Goal: Task Accomplishment & Management: Use online tool/utility

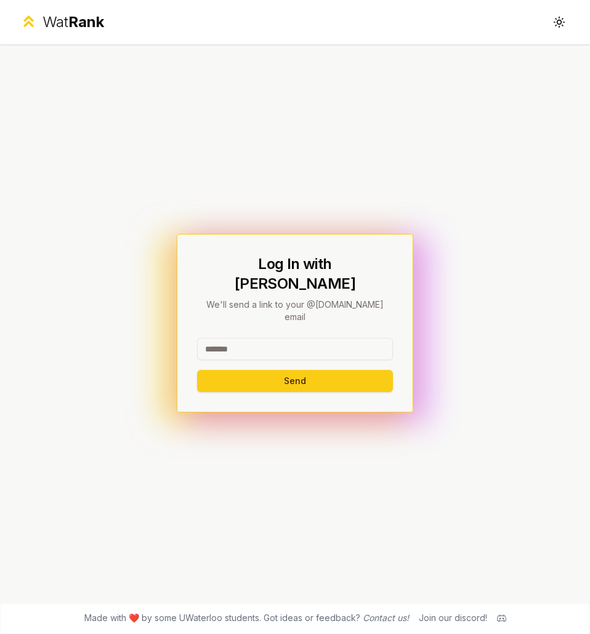
click at [254, 338] on input at bounding box center [295, 349] width 196 height 22
type input "********"
click at [197, 370] on button "Send" at bounding box center [295, 381] width 196 height 22
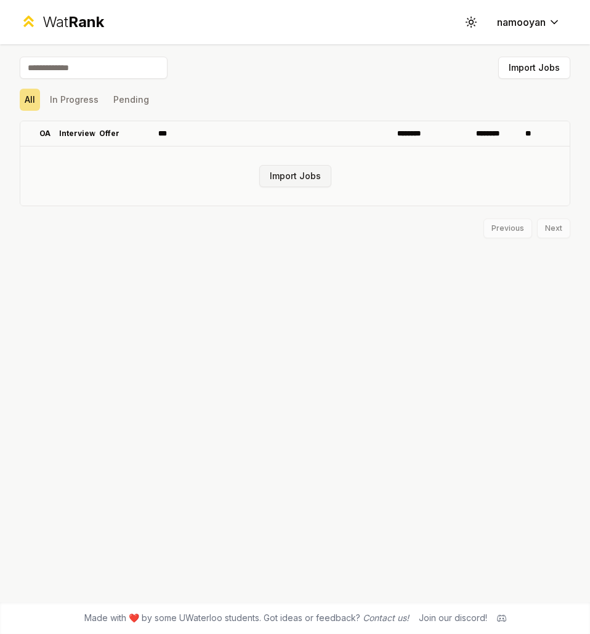
click at [278, 175] on button "Import Jobs" at bounding box center [295, 176] width 72 height 22
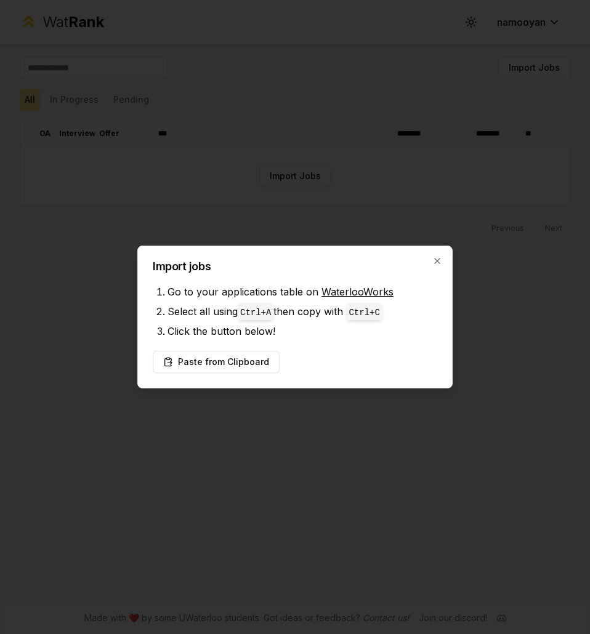
click at [339, 299] on li "Go to your applications table on WaterlooWorks" at bounding box center [302, 292] width 270 height 20
click at [335, 295] on link "WaterlooWorks" at bounding box center [357, 292] width 72 height 12
click at [231, 368] on button "Paste from Clipboard" at bounding box center [216, 362] width 127 height 22
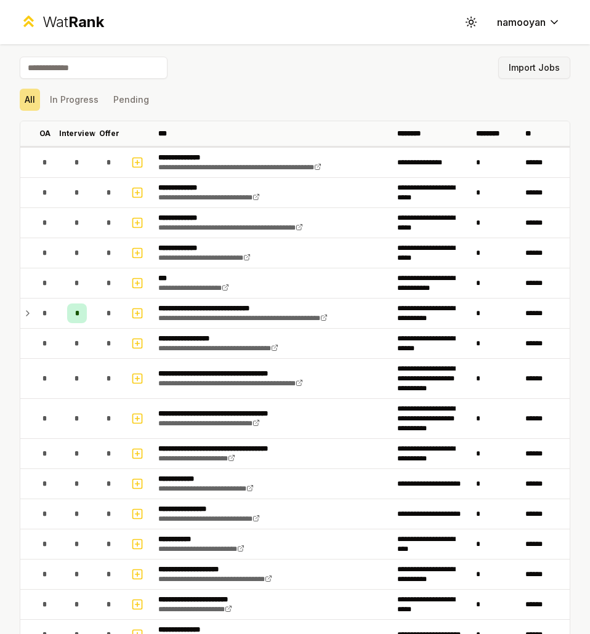
click at [519, 70] on button "Import Jobs" at bounding box center [534, 68] width 72 height 22
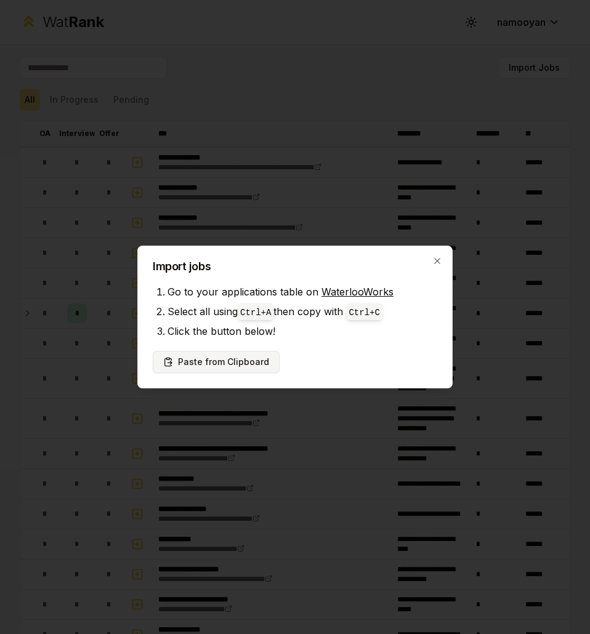
click at [204, 371] on button "Paste from Clipboard" at bounding box center [216, 362] width 127 height 22
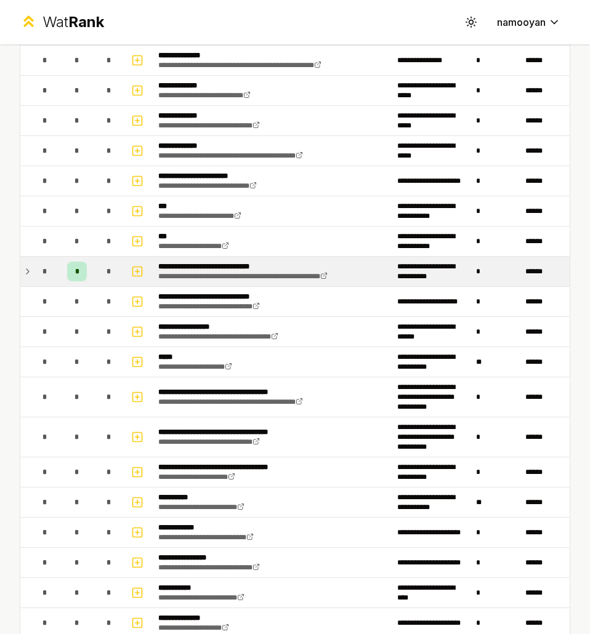
scroll to position [161, 0]
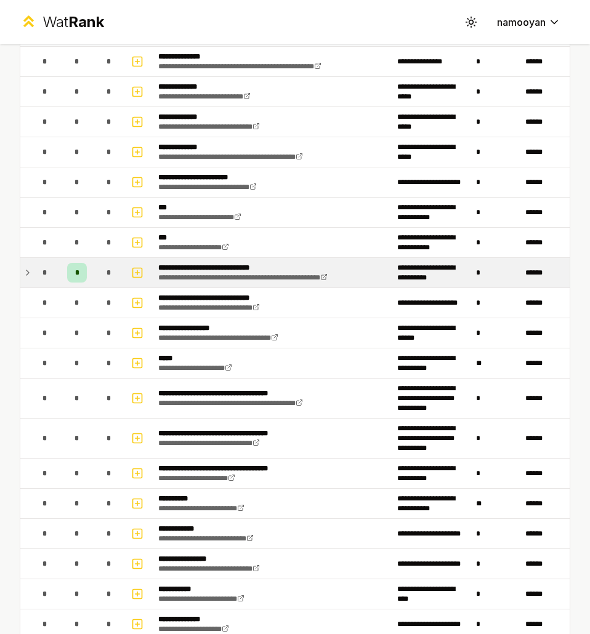
click at [218, 267] on p "**********" at bounding box center [259, 268] width 202 height 10
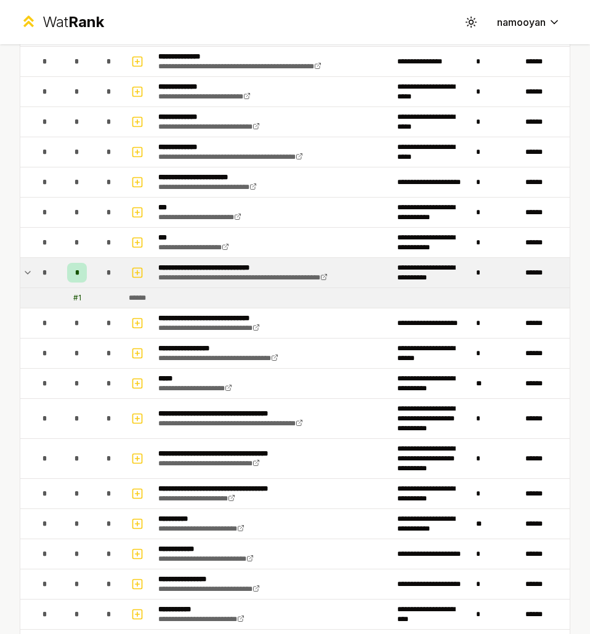
click at [208, 265] on p "**********" at bounding box center [259, 268] width 202 height 10
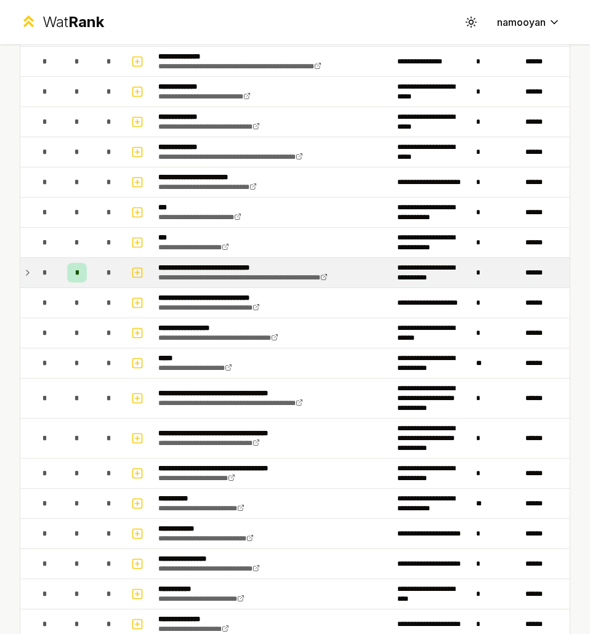
click at [361, 278] on td "**********" at bounding box center [272, 273] width 239 height 30
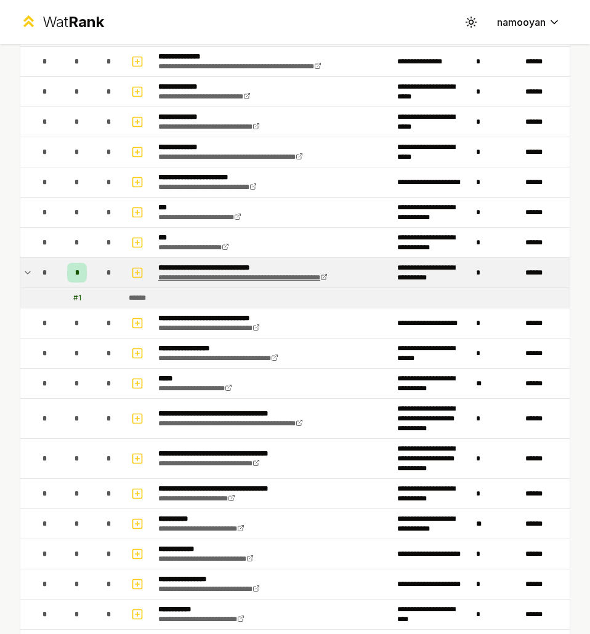
click at [326, 277] on icon at bounding box center [323, 277] width 5 height 5
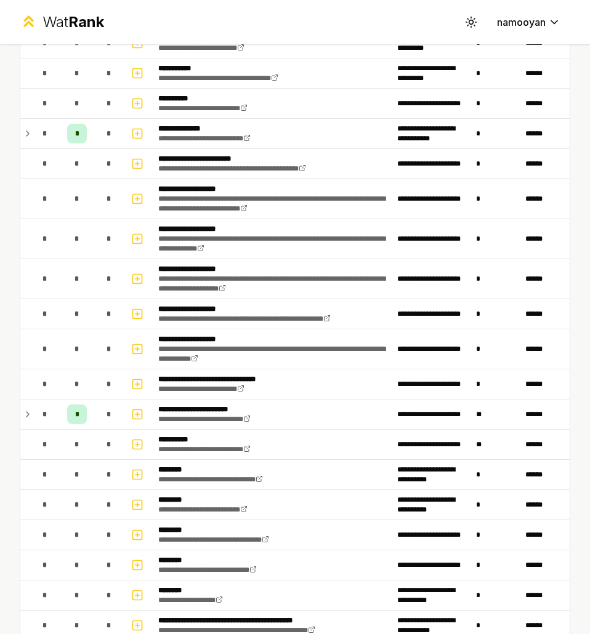
scroll to position [1067, 0]
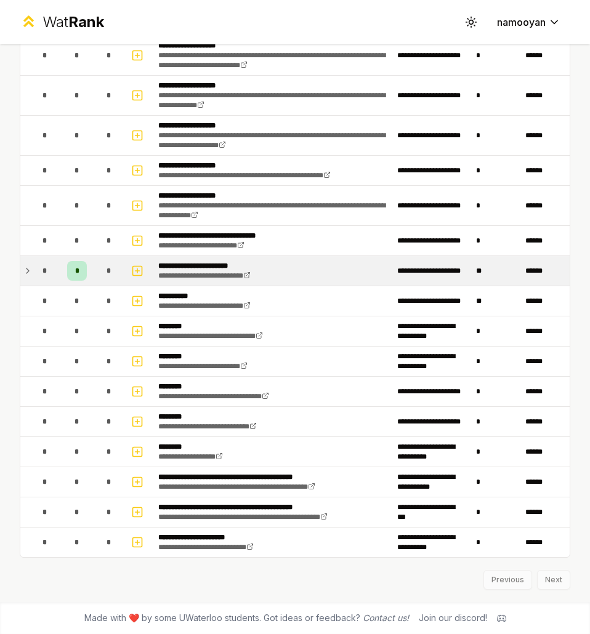
click at [26, 268] on icon at bounding box center [28, 270] width 10 height 15
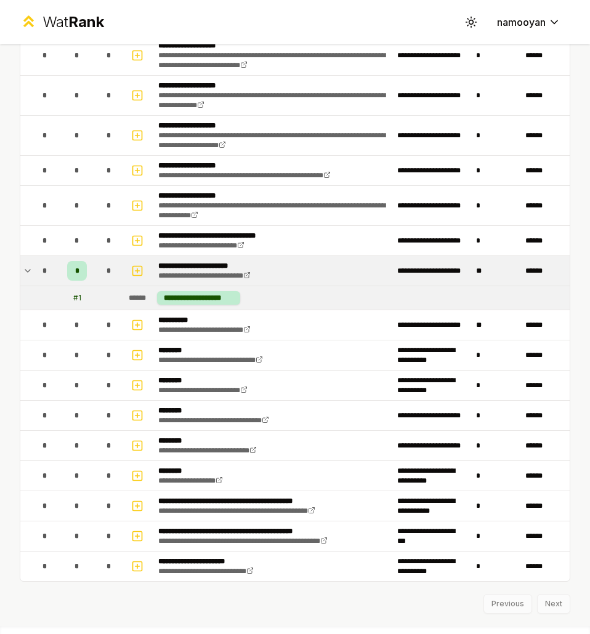
click at [26, 268] on icon at bounding box center [28, 270] width 10 height 15
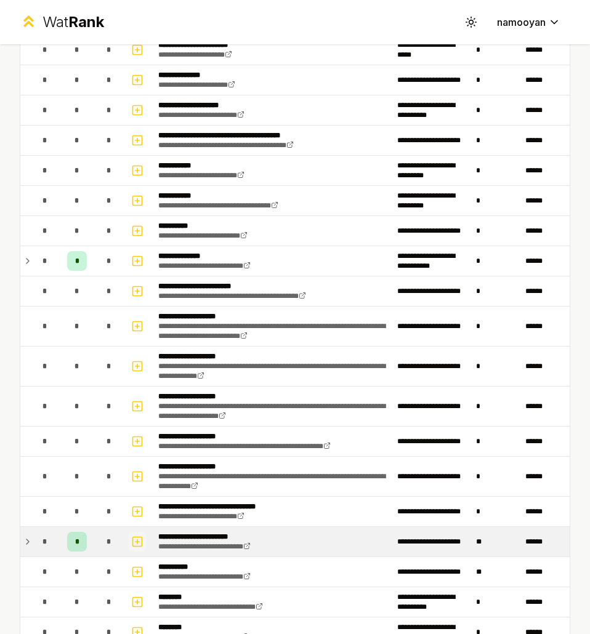
scroll to position [795, 0]
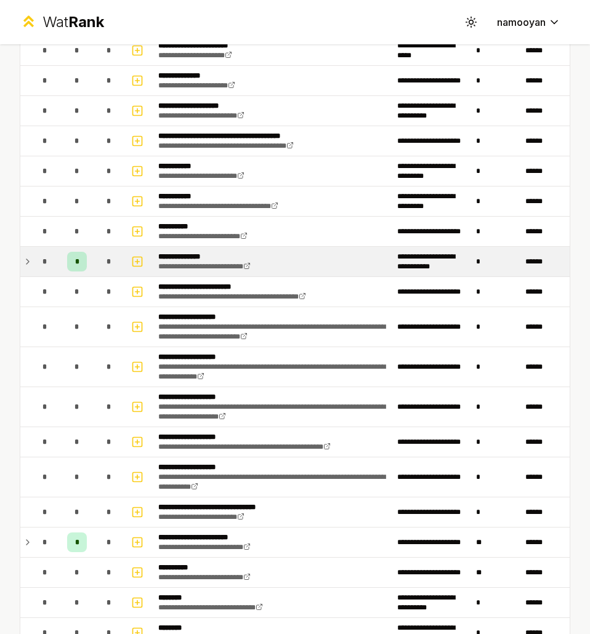
click at [25, 259] on icon at bounding box center [28, 261] width 10 height 15
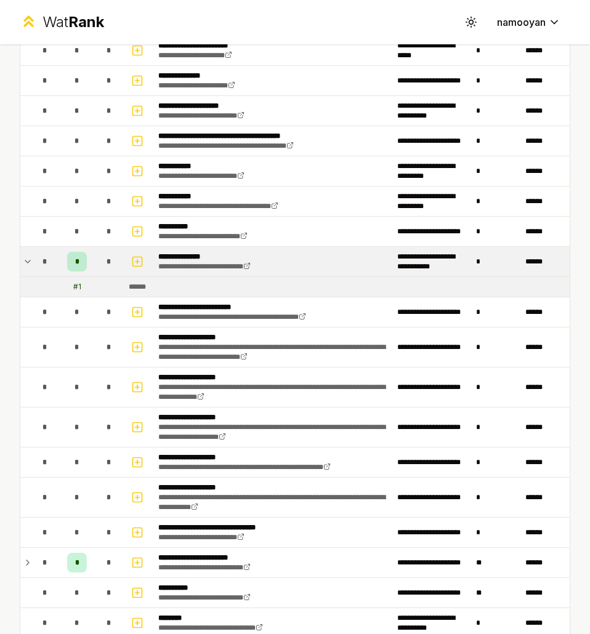
click at [25, 259] on icon at bounding box center [28, 261] width 10 height 15
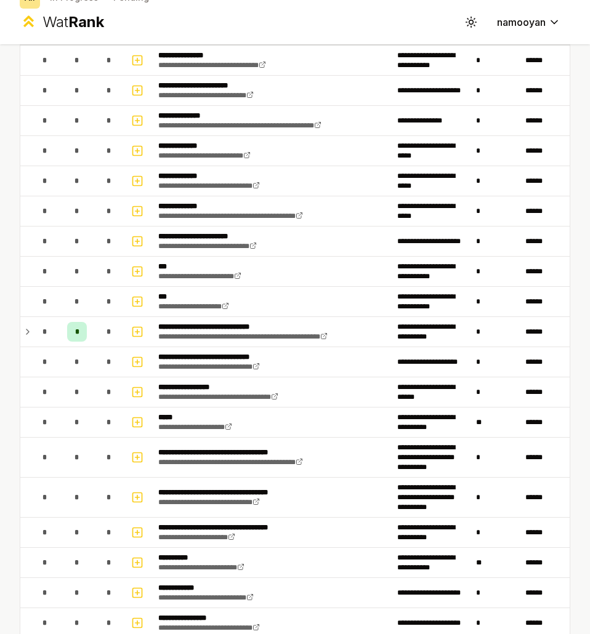
scroll to position [98, 0]
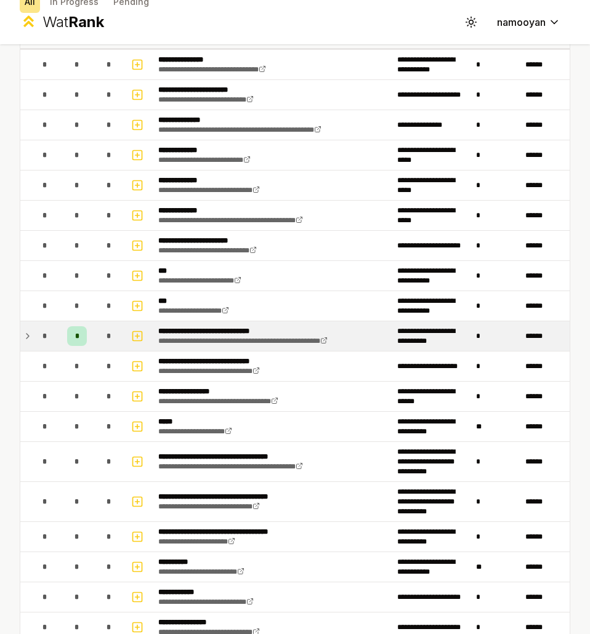
click at [25, 335] on icon at bounding box center [28, 336] width 10 height 15
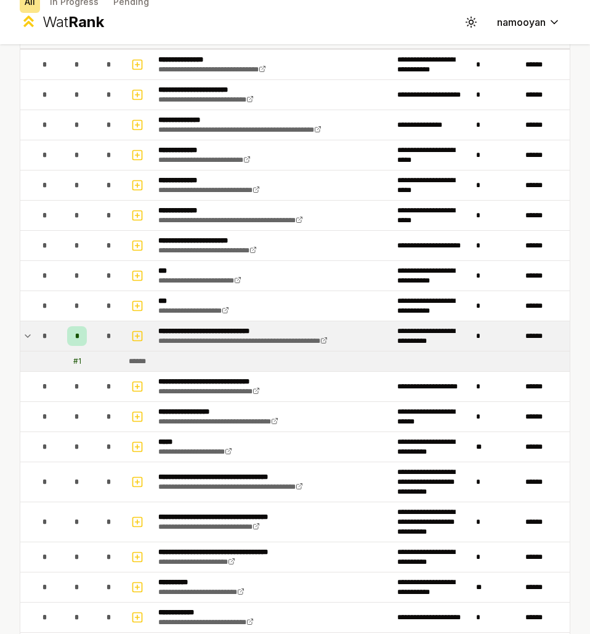
click at [25, 335] on icon at bounding box center [27, 336] width 5 height 2
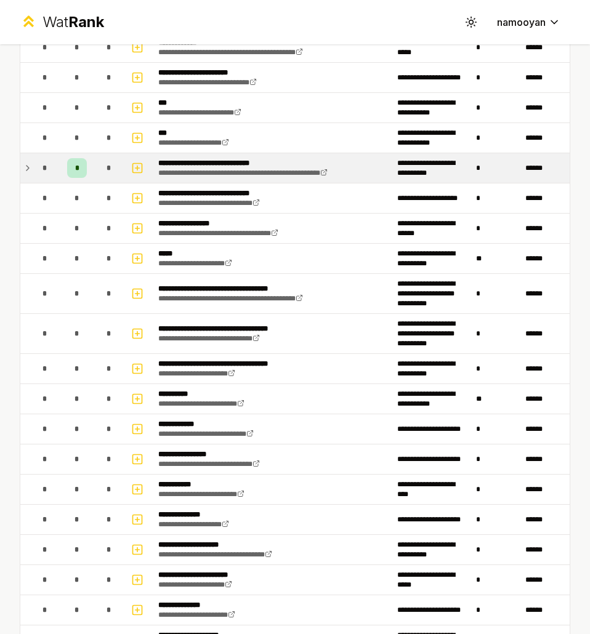
scroll to position [0, 0]
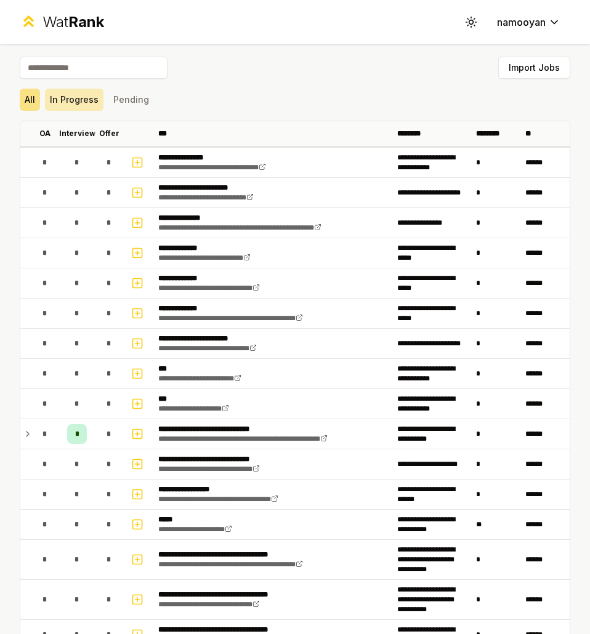
click at [56, 94] on button "In Progress" at bounding box center [74, 100] width 58 height 22
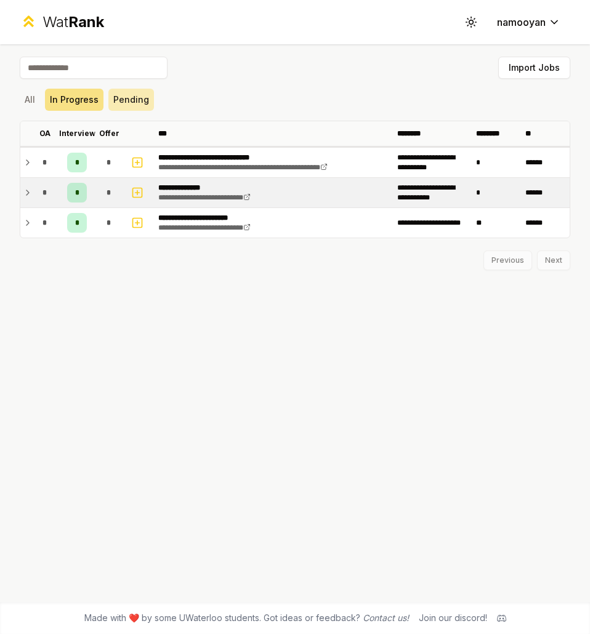
click at [135, 97] on button "Pending" at bounding box center [131, 100] width 46 height 22
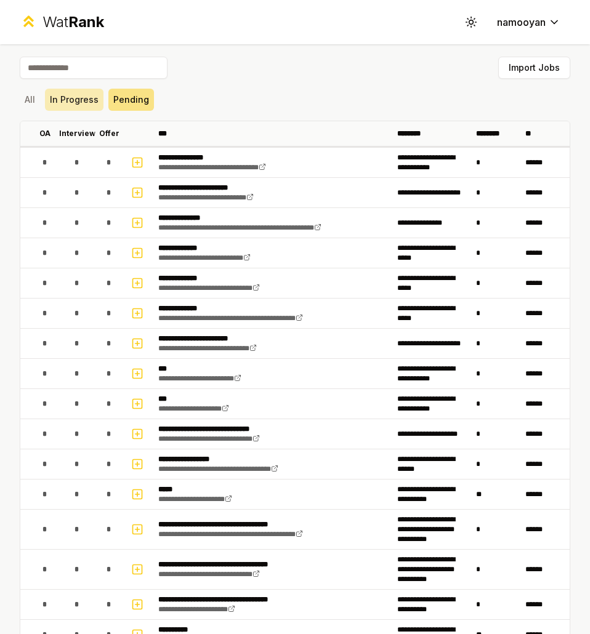
click at [68, 104] on button "In Progress" at bounding box center [74, 100] width 58 height 22
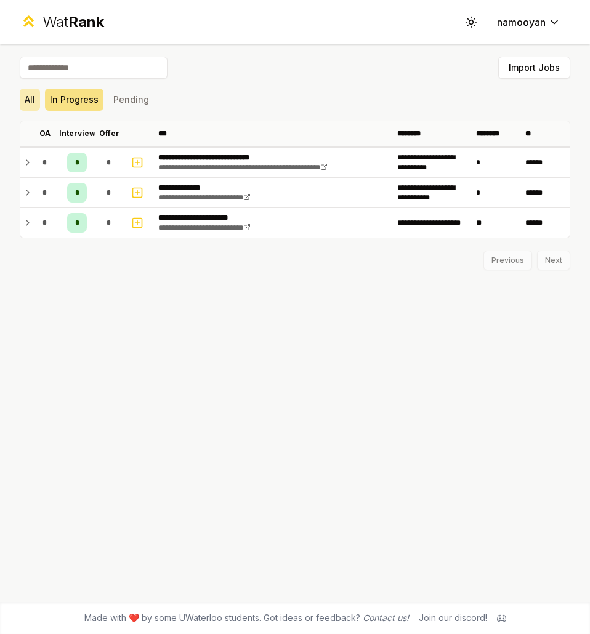
click at [33, 100] on button "All" at bounding box center [30, 100] width 20 height 22
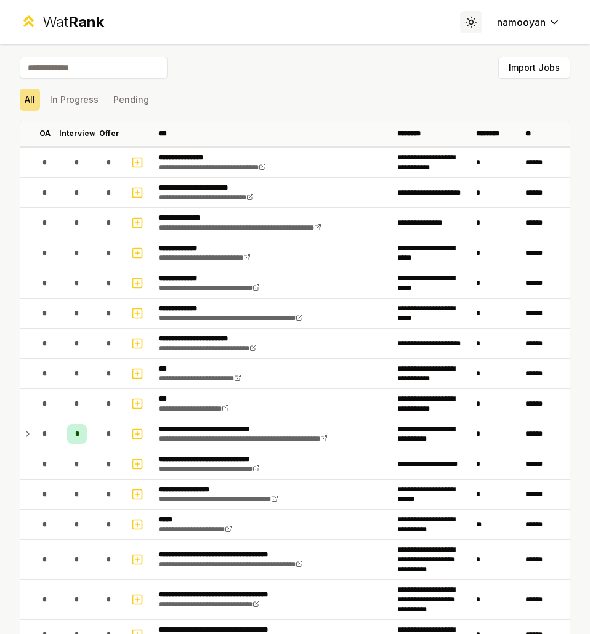
click at [460, 19] on button "Toggle theme" at bounding box center [471, 22] width 22 height 22
